Goal: Contribute content: Share content

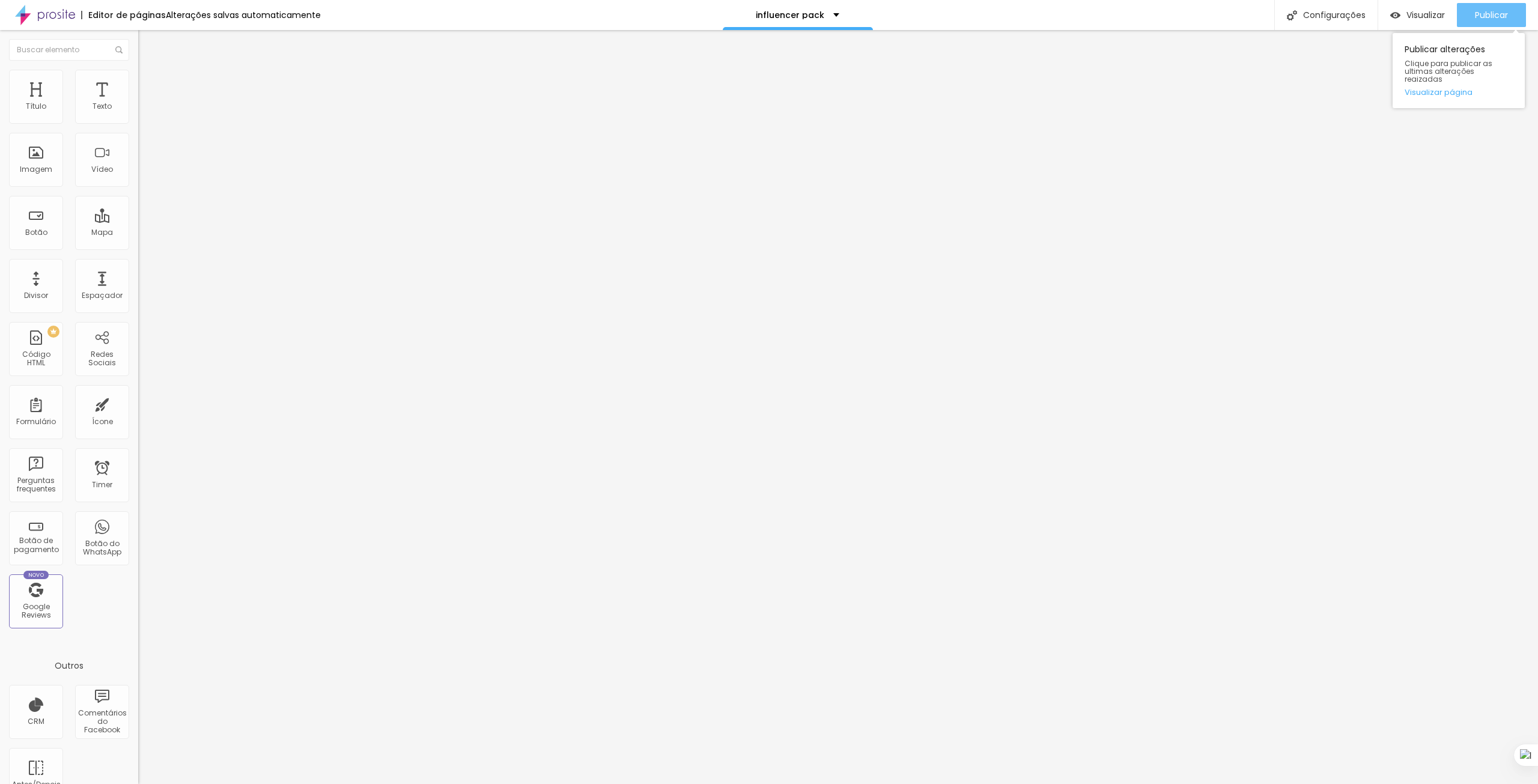
click at [1481, 12] on span "Publicar" at bounding box center [1491, 15] width 33 height 9
click at [1486, 11] on span "Publicar" at bounding box center [1491, 15] width 33 height 9
click at [1497, 15] on span "Publicar" at bounding box center [1491, 15] width 33 height 9
click at [1493, 13] on span "Publicar" at bounding box center [1491, 15] width 33 height 9
click at [1484, 21] on div "Publicar" at bounding box center [1491, 15] width 33 height 24
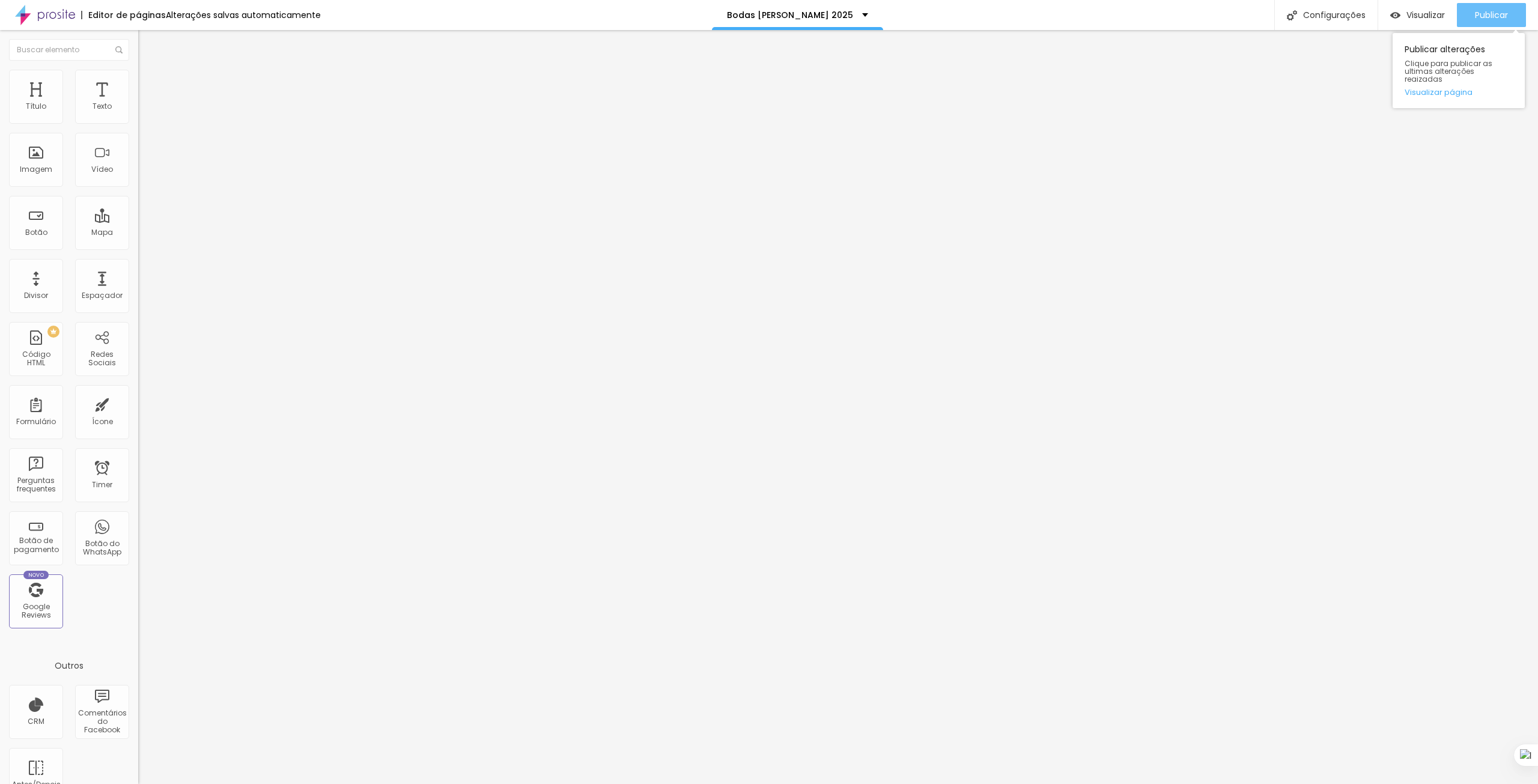
click at [1478, 15] on span "Publicar" at bounding box center [1491, 15] width 33 height 9
click at [1493, 12] on span "Publicar" at bounding box center [1491, 15] width 33 height 9
